Goal: Communication & Community: Answer question/provide support

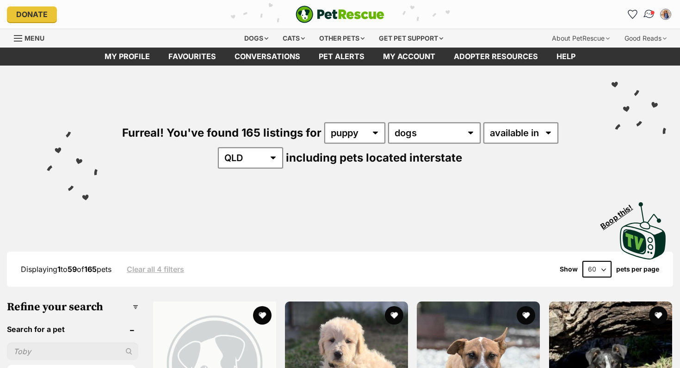
click at [648, 14] on img "Conversations" at bounding box center [649, 14] width 12 height 12
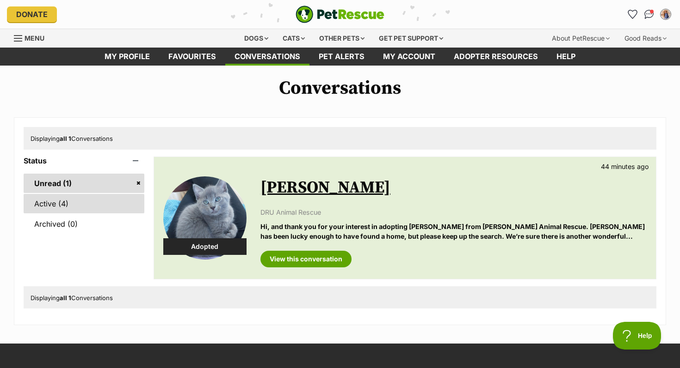
click at [51, 209] on link "Active (4)" at bounding box center [84, 203] width 121 height 19
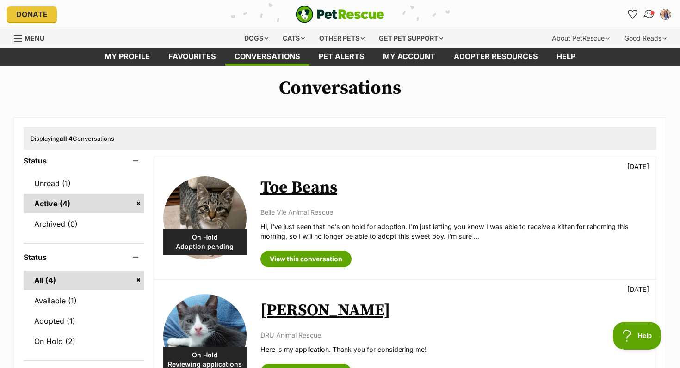
click at [648, 11] on img "Conversations" at bounding box center [649, 14] width 12 height 12
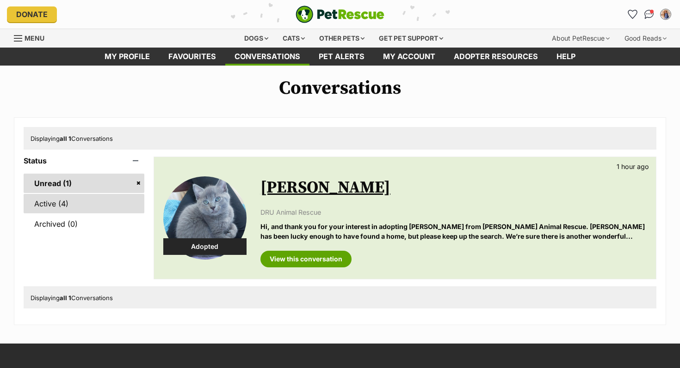
click at [89, 206] on link "Active (4)" at bounding box center [84, 203] width 121 height 19
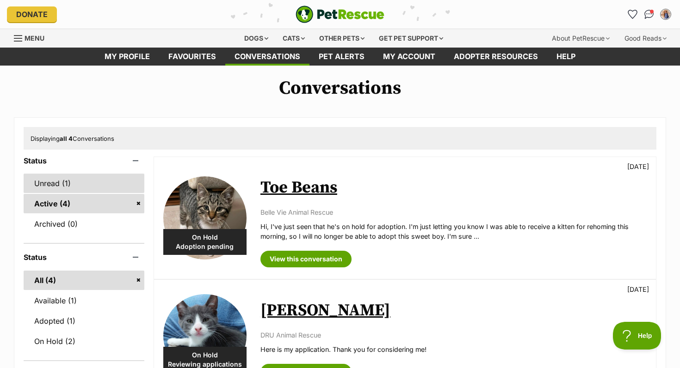
click at [74, 190] on link "Unread (1)" at bounding box center [84, 183] width 121 height 19
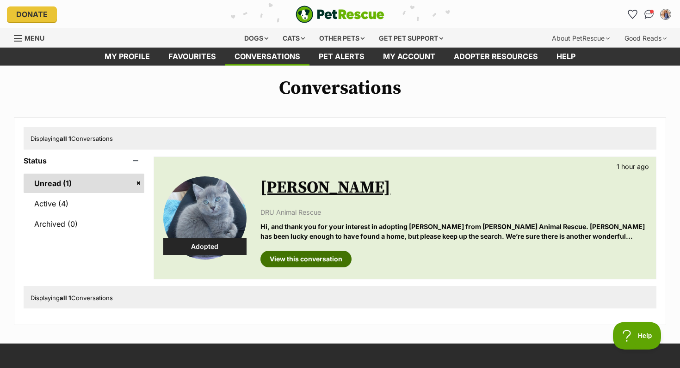
click at [320, 262] on link "View this conversation" at bounding box center [305, 259] width 91 height 17
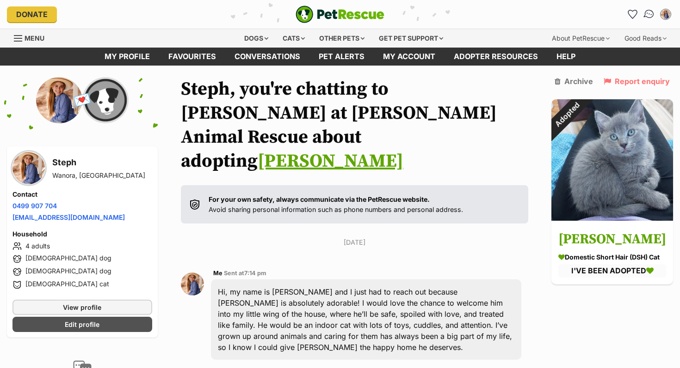
click at [652, 12] on img "Conversations" at bounding box center [649, 14] width 12 height 12
